Goal: Find specific page/section

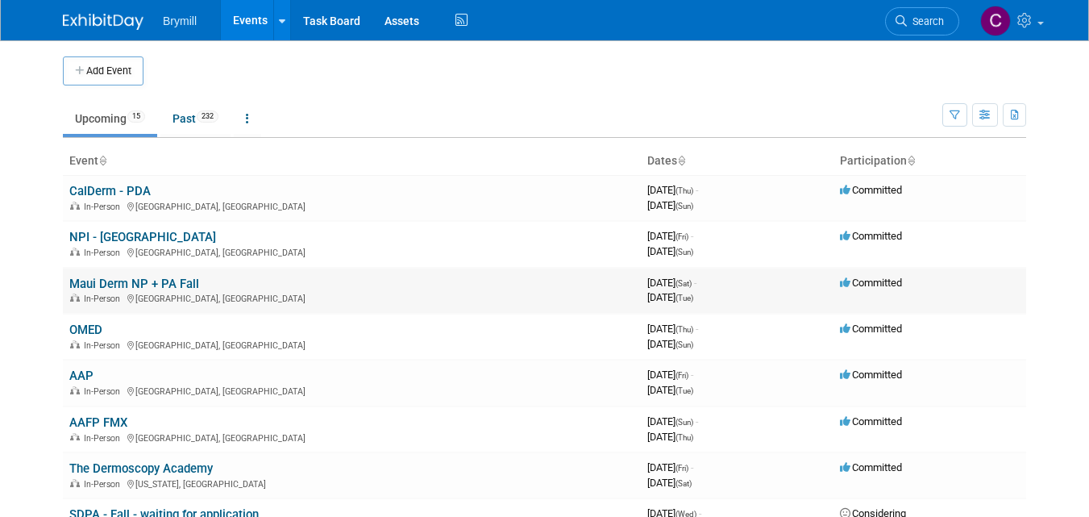
click at [128, 291] on td "Maui Derm NP + PA Fall In-Person [GEOGRAPHIC_DATA], [GEOGRAPHIC_DATA]" at bounding box center [352, 291] width 578 height 46
click at [127, 280] on link "Maui Derm NP + PA Fall" at bounding box center [134, 283] width 130 height 15
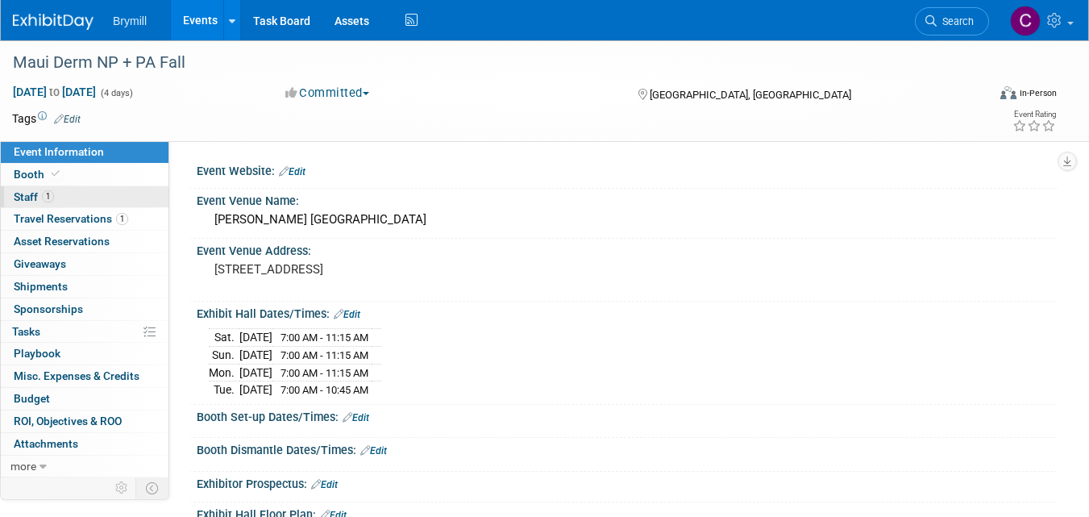
click at [27, 197] on span "Staff 1" at bounding box center [34, 196] width 40 height 13
